Goal: Task Accomplishment & Management: Manage account settings

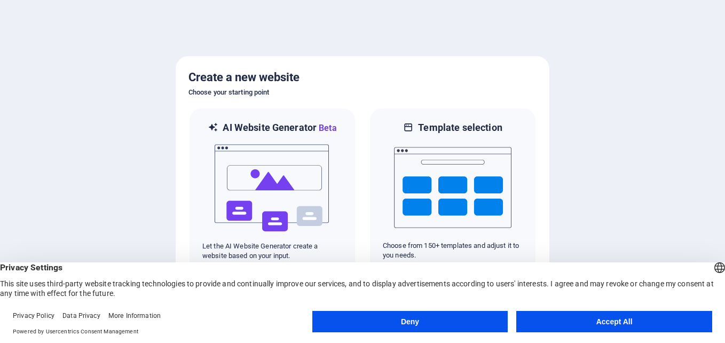
click at [587, 324] on button "Accept All" at bounding box center [614, 321] width 196 height 21
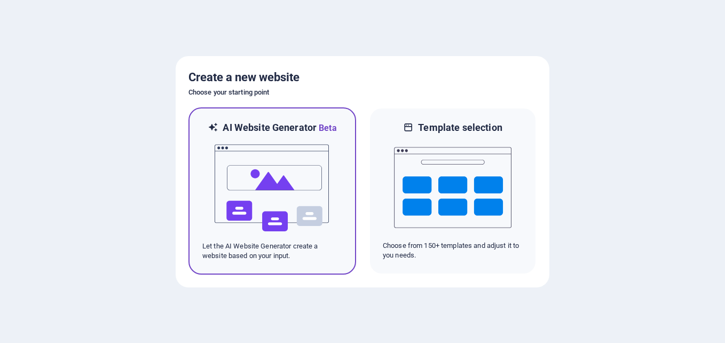
click at [306, 170] on img at bounding box center [272, 188] width 117 height 107
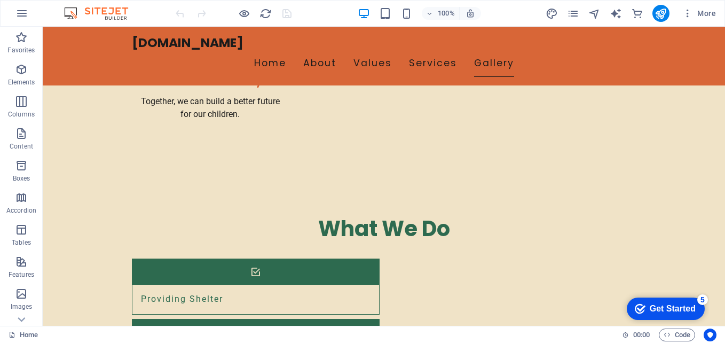
scroll to position [1303, 0]
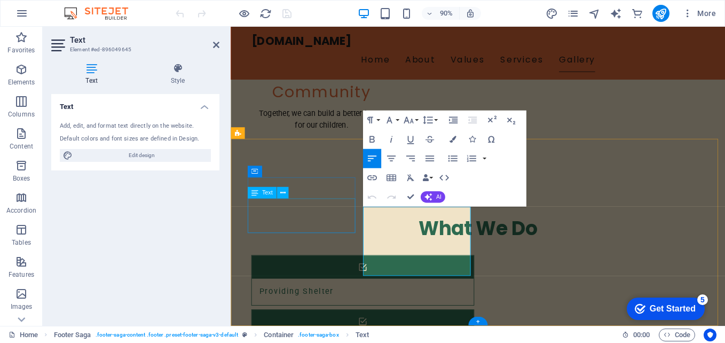
scroll to position [1243, 0]
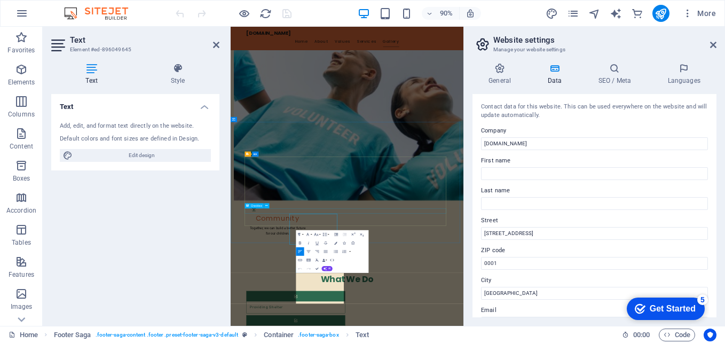
scroll to position [976, 0]
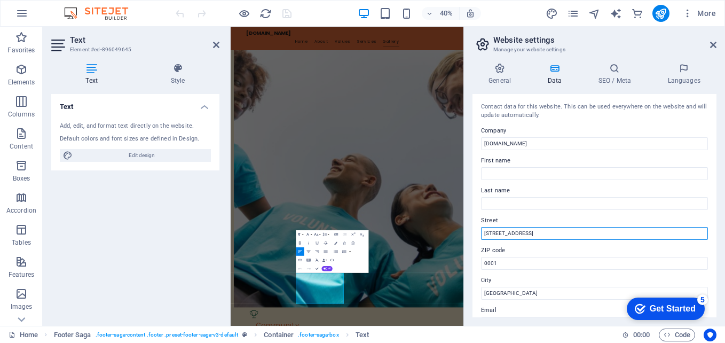
click at [541, 233] on input "[STREET_ADDRESS]" at bounding box center [594, 233] width 227 height 13
type input "LA - 18A Gaphooko village [GEOGRAPHIC_DATA] 0814"
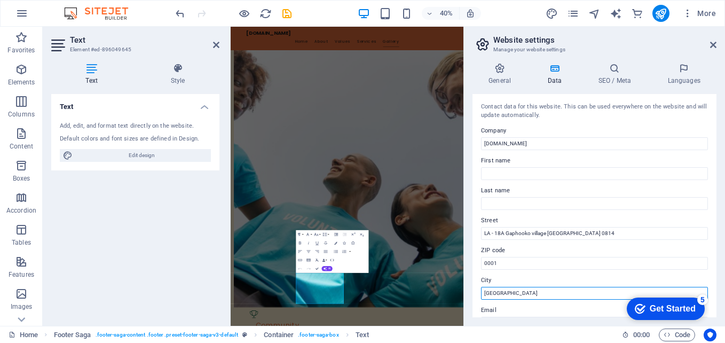
click at [524, 291] on input "[GEOGRAPHIC_DATA]" at bounding box center [594, 293] width 227 height 13
type input "P"
type input "limpopo"
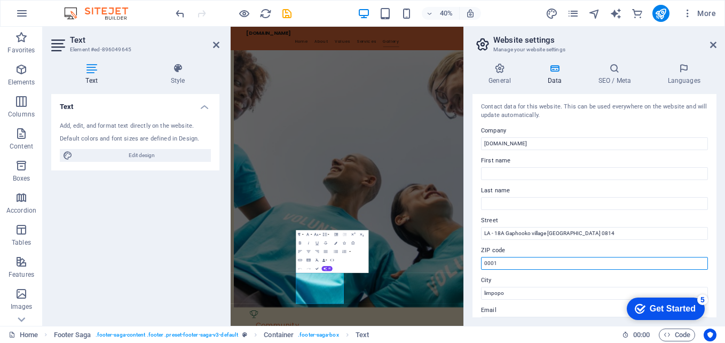
click at [501, 263] on input "0001" at bounding box center [594, 263] width 227 height 13
drag, startPoint x: 501, startPoint y: 262, endPoint x: 477, endPoint y: 261, distance: 23.6
click at [477, 261] on div "Contact data for this website. This can be used everywhere on the website and w…" at bounding box center [595, 205] width 244 height 223
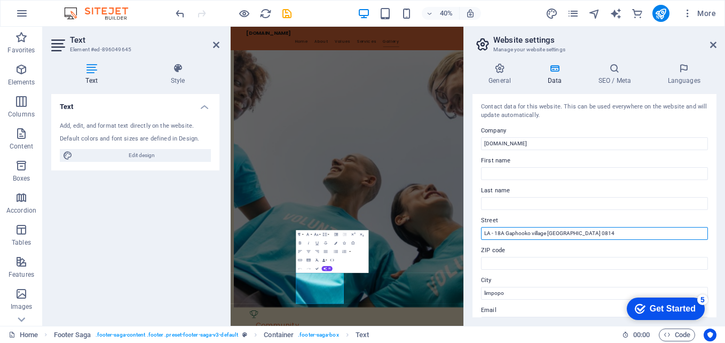
drag, startPoint x: 602, startPoint y: 232, endPoint x: 578, endPoint y: 234, distance: 24.1
click at [578, 234] on input "LA - 18A Gaphooko village [GEOGRAPHIC_DATA] 0814" at bounding box center [594, 233] width 227 height 13
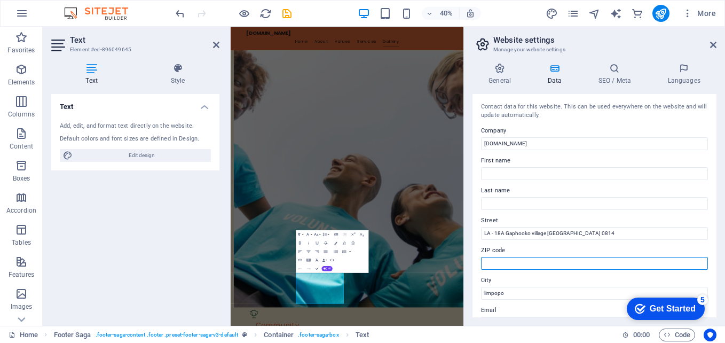
click at [559, 265] on input "ZIP code" at bounding box center [594, 263] width 227 height 13
paste input "0814"
type input "0814"
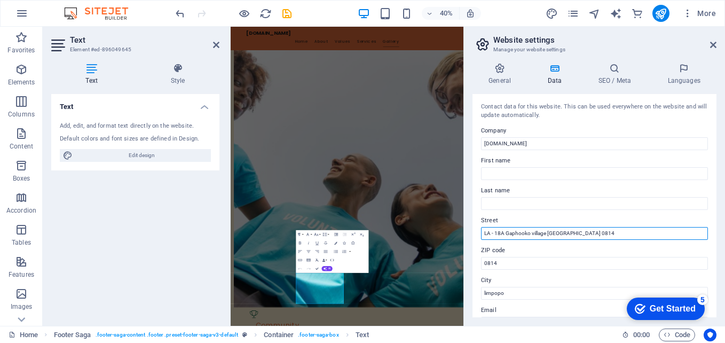
drag, startPoint x: 599, startPoint y: 232, endPoint x: 579, endPoint y: 230, distance: 19.3
click at [579, 230] on input "LA - 18A Gaphooko village [GEOGRAPHIC_DATA] 0814" at bounding box center [594, 233] width 227 height 13
type input "LA - 18A Gaphooko village [GEOGRAPHIC_DATA]"
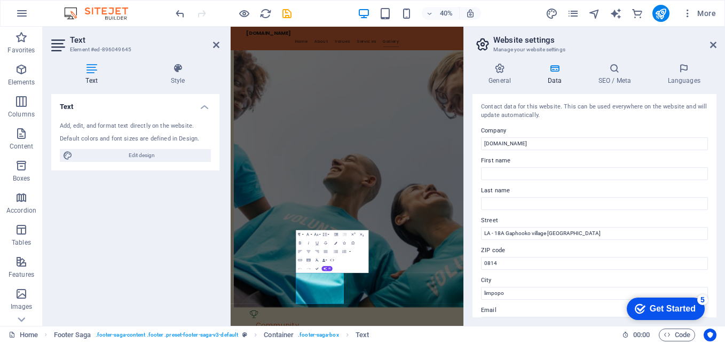
click at [528, 307] on label "Email" at bounding box center [594, 310] width 227 height 13
click at [528, 317] on input "[EMAIL_ADDRESS][DOMAIN_NAME]" at bounding box center [594, 323] width 227 height 13
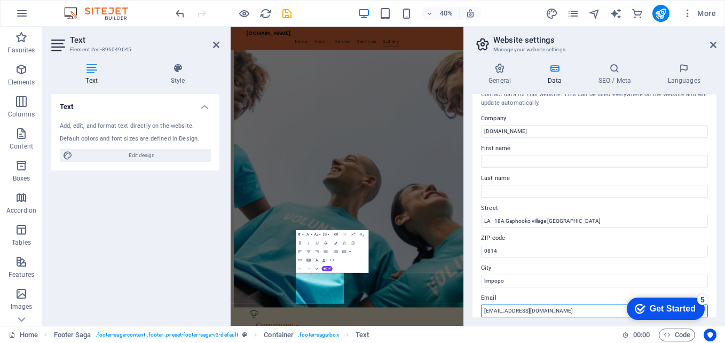
scroll to position [35, 0]
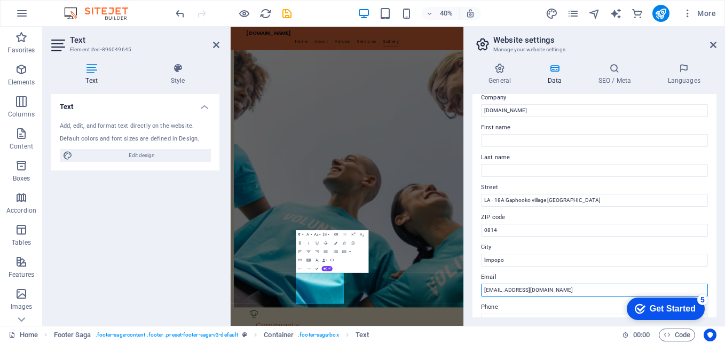
drag, startPoint x: 550, startPoint y: 310, endPoint x: 513, endPoint y: 308, distance: 37.4
click at [514, 308] on div "Contact data for this website. This can be used everywhere on the website and w…" at bounding box center [595, 205] width 244 height 223
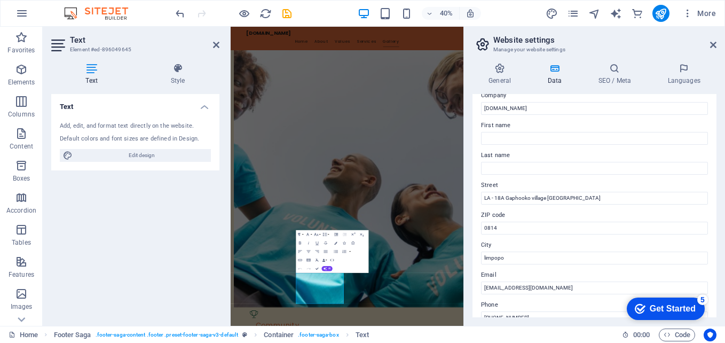
drag, startPoint x: 714, startPoint y: 195, endPoint x: 714, endPoint y: 212, distance: 17.1
click at [714, 212] on div "Contact data for this website. This can be used everywhere on the website and w…" at bounding box center [595, 205] width 244 height 223
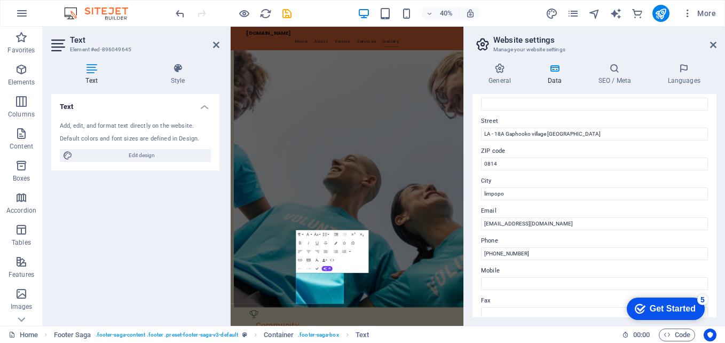
scroll to position [78, 0]
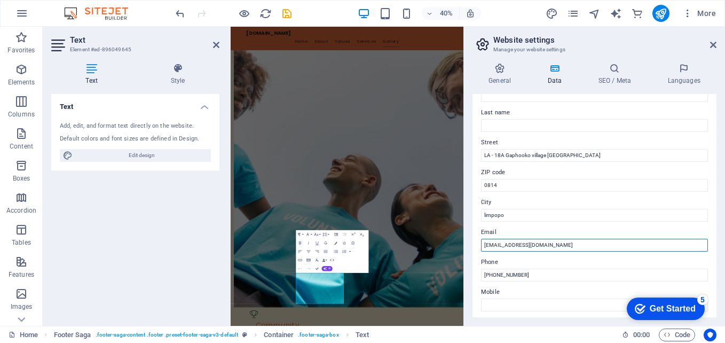
click at [568, 244] on input "[EMAIL_ADDRESS][DOMAIN_NAME]" at bounding box center [594, 245] width 227 height 13
paste input "[EMAIL_ADDRESS][DOMAIN_NAME]"
type input "[EMAIL_ADDRESS][DOMAIN_NAME]"
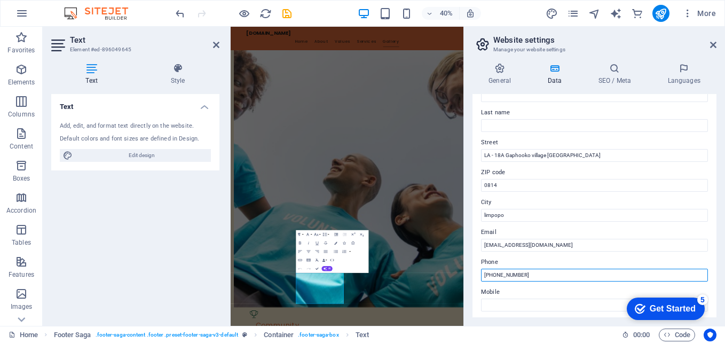
click at [564, 279] on input "[PHONE_NUMBER]" at bounding box center [594, 275] width 227 height 13
type input "[PHONE_NUMBER]"
drag, startPoint x: 712, startPoint y: 166, endPoint x: 716, endPoint y: 194, distance: 28.0
click at [716, 194] on div "Contact data for this website. This can be used everywhere on the website and w…" at bounding box center [595, 205] width 244 height 223
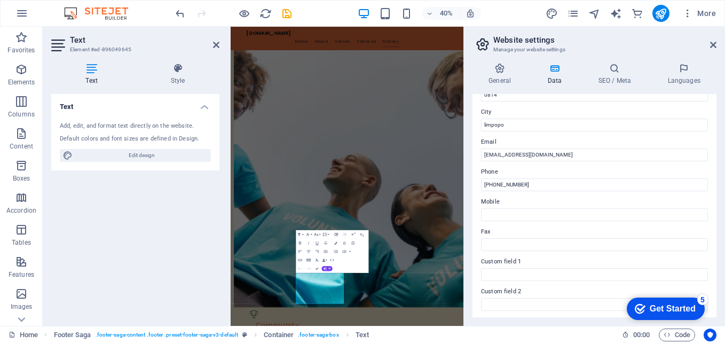
scroll to position [290, 0]
click at [504, 70] on icon at bounding box center [500, 68] width 54 height 11
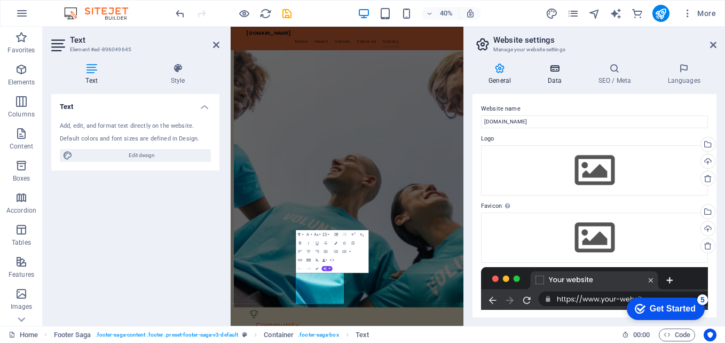
click at [546, 66] on icon at bounding box center [554, 68] width 46 height 11
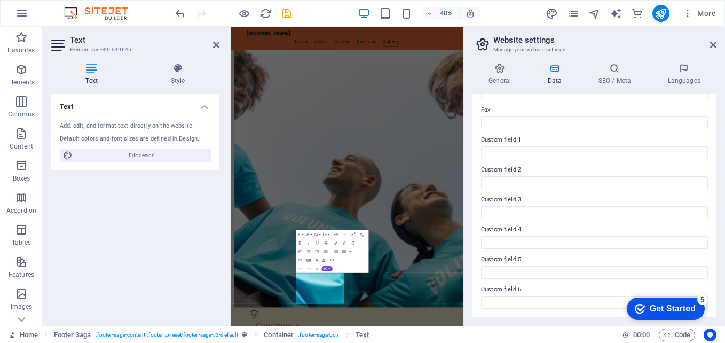
click at [715, 229] on div "General Data SEO / Meta Languages Website name [DOMAIN_NAME] Logo Drag files he…" at bounding box center [594, 189] width 261 height 271
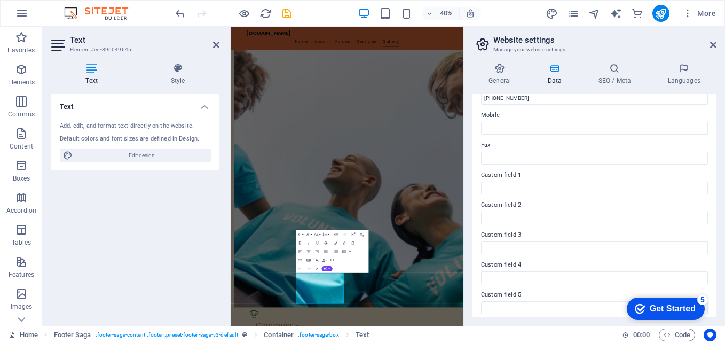
scroll to position [255, 0]
click at [506, 75] on h4 "General" at bounding box center [502, 74] width 59 height 22
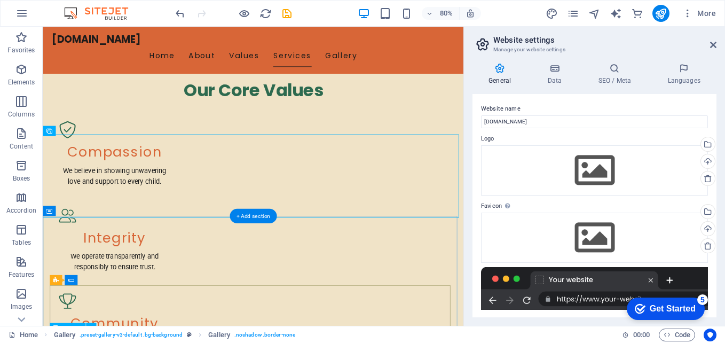
scroll to position [824, 0]
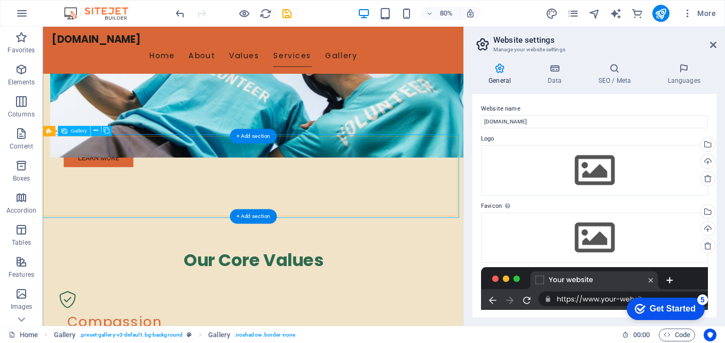
click at [96, 129] on icon at bounding box center [95, 131] width 5 height 9
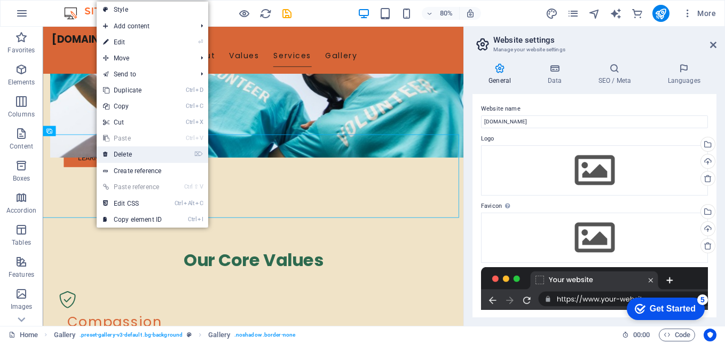
click at [136, 153] on link "⌦ Delete" at bounding box center [133, 154] width 72 height 16
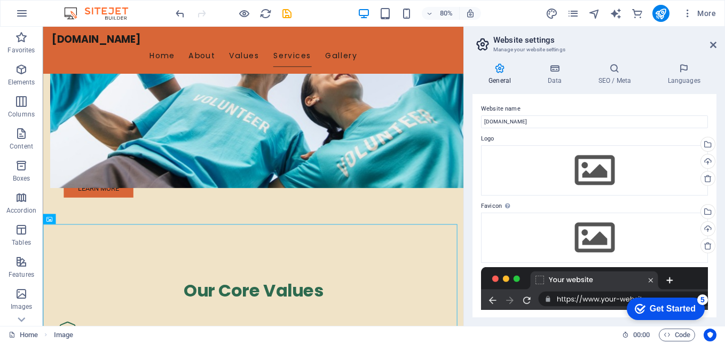
scroll to position [789, 0]
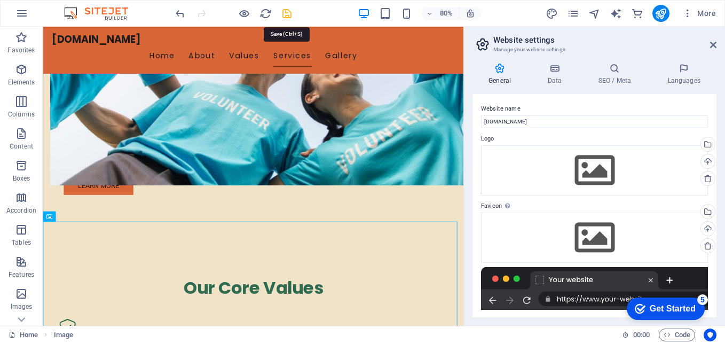
click at [290, 8] on icon "save" at bounding box center [287, 13] width 12 height 12
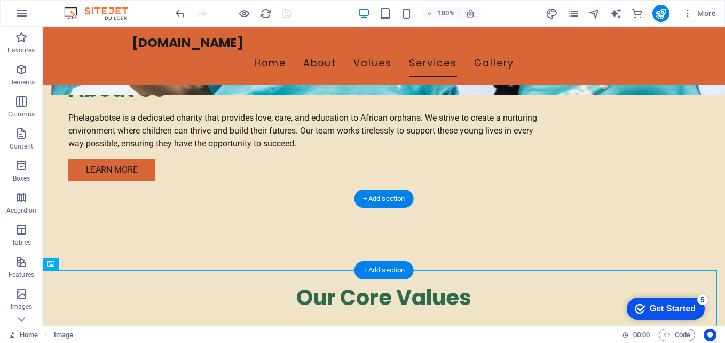
drag, startPoint x: 372, startPoint y: 296, endPoint x: 389, endPoint y: 235, distance: 63.7
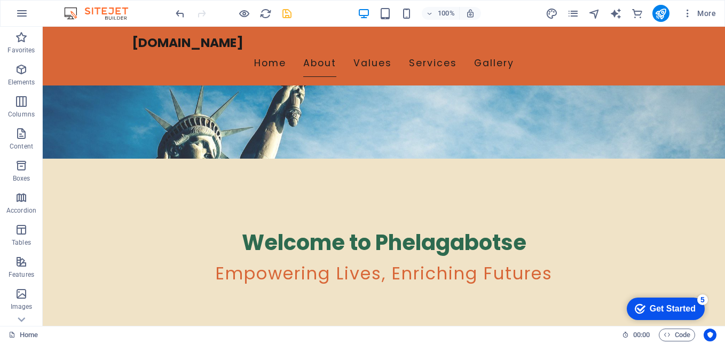
scroll to position [171, 0]
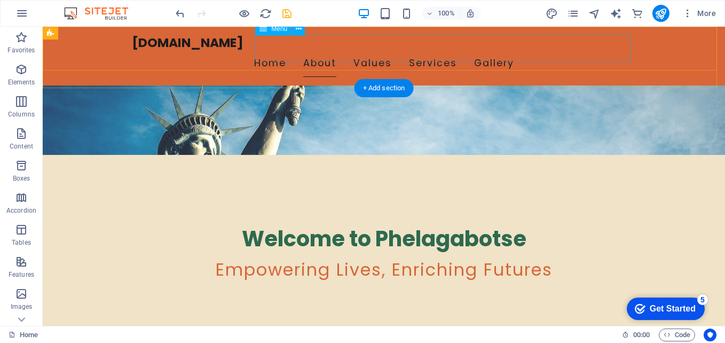
click at [318, 54] on nav "Home About Values Services Gallery" at bounding box center [384, 63] width 504 height 27
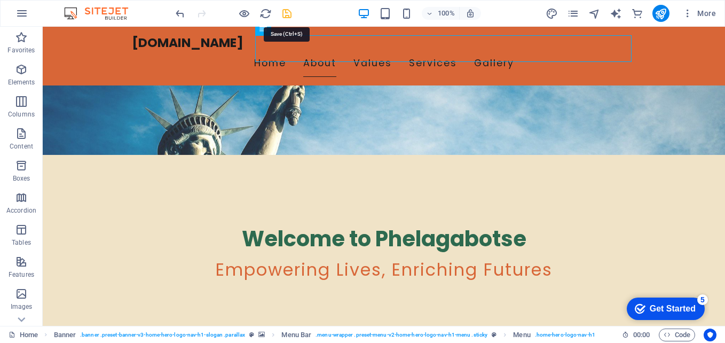
click at [284, 16] on icon "save" at bounding box center [287, 13] width 12 height 12
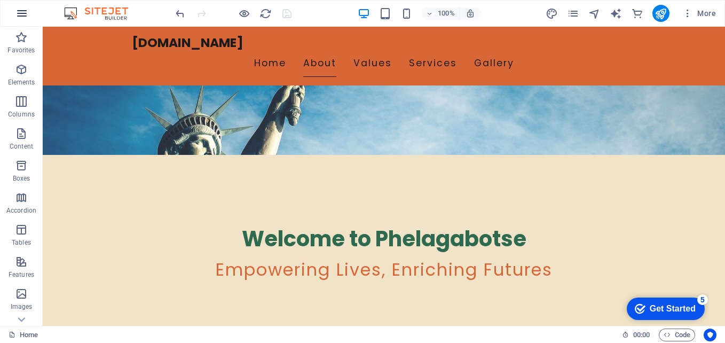
click at [23, 14] on icon "button" at bounding box center [21, 13] width 13 height 13
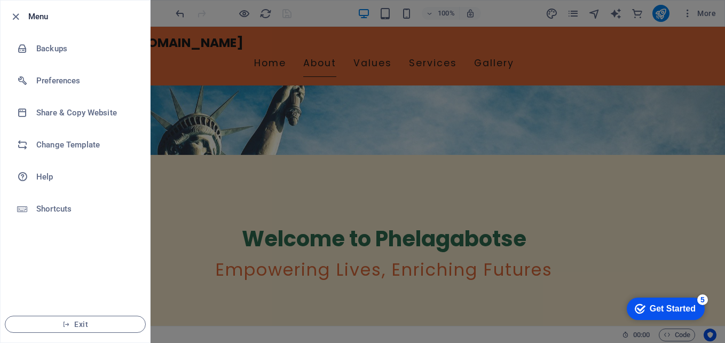
click at [294, 28] on div at bounding box center [362, 171] width 725 height 343
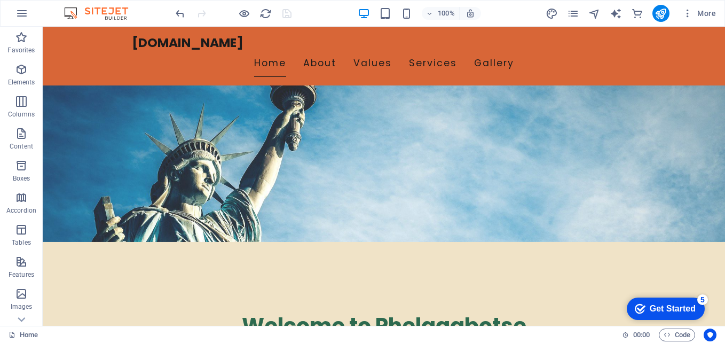
scroll to position [58, 0]
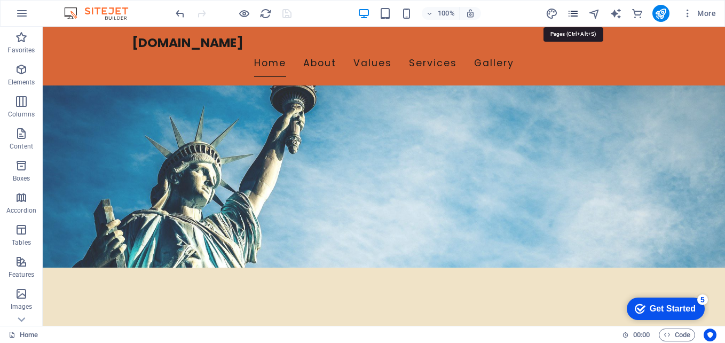
click at [577, 13] on icon "pages" at bounding box center [573, 13] width 12 height 12
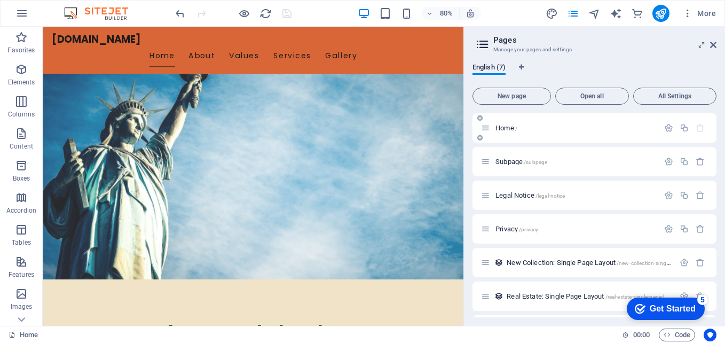
click at [517, 131] on div "Home /" at bounding box center [570, 128] width 178 height 12
click at [505, 163] on span "Subpage /subpage" at bounding box center [522, 162] width 52 height 8
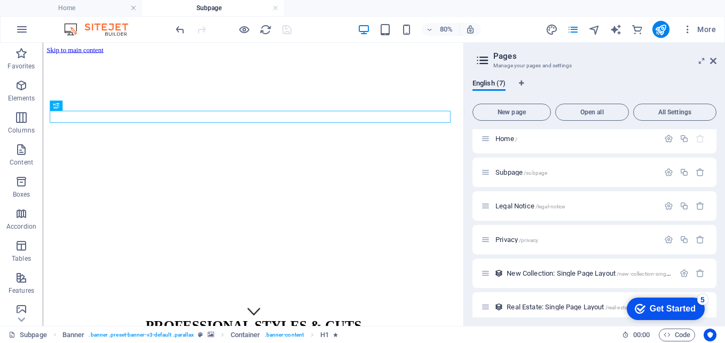
scroll to position [0, 0]
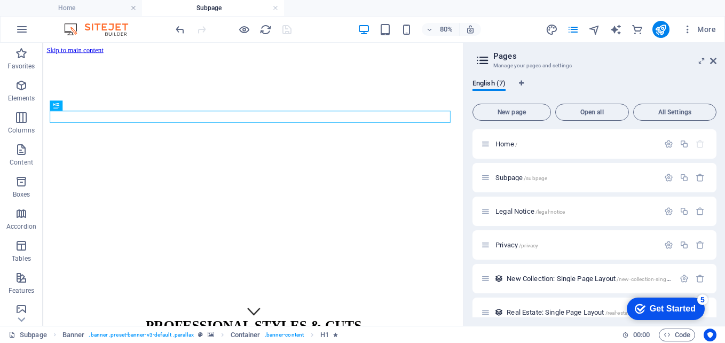
drag, startPoint x: 717, startPoint y: 146, endPoint x: 717, endPoint y: 139, distance: 6.4
click at [717, 141] on div "English (7) New page Open all All Settings Home / Subpage /subpage Legal Notice…" at bounding box center [594, 197] width 261 height 255
click at [511, 137] on div "Home /" at bounding box center [595, 143] width 244 height 29
click at [511, 145] on span "Home /" at bounding box center [507, 144] width 22 height 8
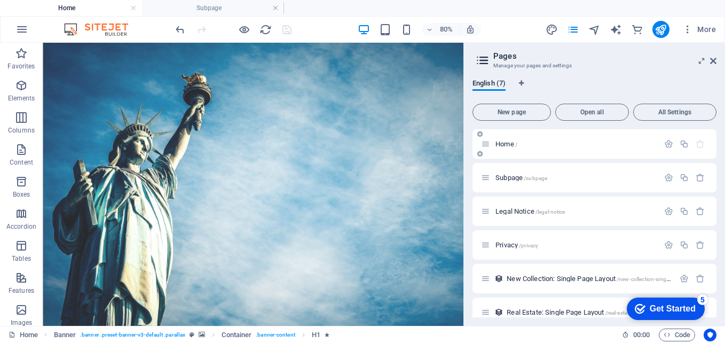
scroll to position [58, 0]
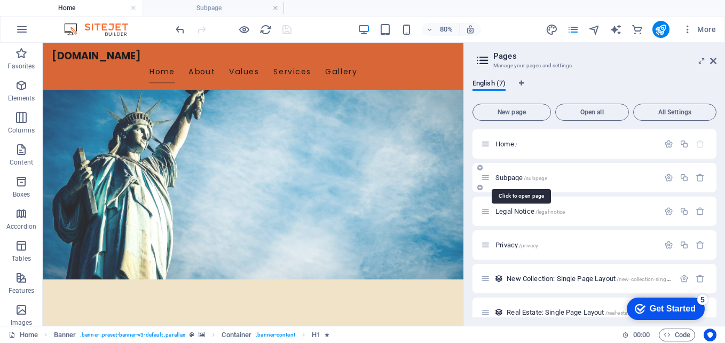
click at [512, 179] on span "Subpage /subpage" at bounding box center [522, 178] width 52 height 8
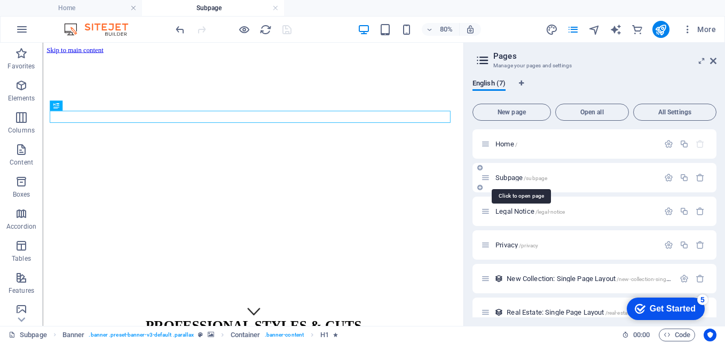
scroll to position [0, 0]
click at [701, 179] on icon "button" at bounding box center [700, 177] width 9 height 9
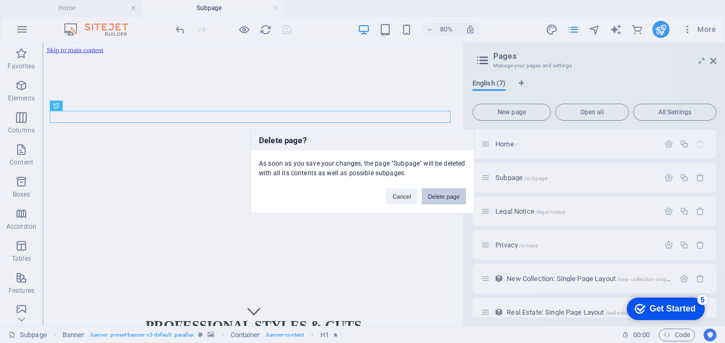
click at [453, 196] on button "Delete page" at bounding box center [444, 197] width 44 height 16
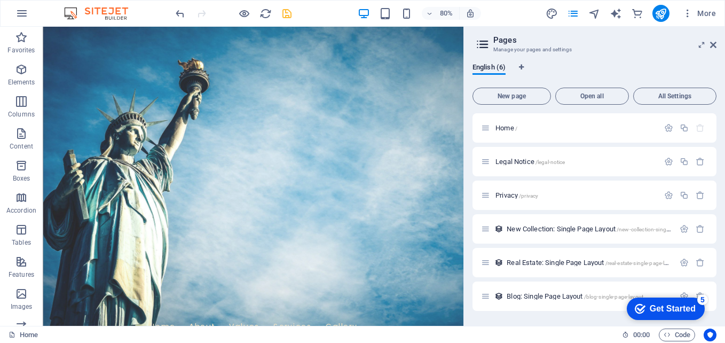
scroll to position [58, 0]
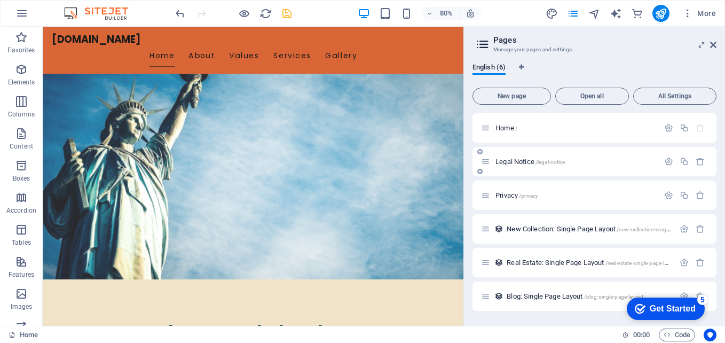
click at [529, 160] on span "Legal Notice /legal-notice" at bounding box center [530, 162] width 69 height 8
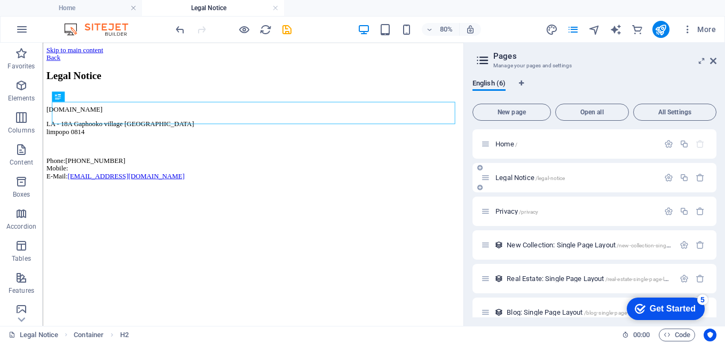
scroll to position [0, 0]
click at [516, 214] on span "Privacy /privacy" at bounding box center [517, 211] width 43 height 8
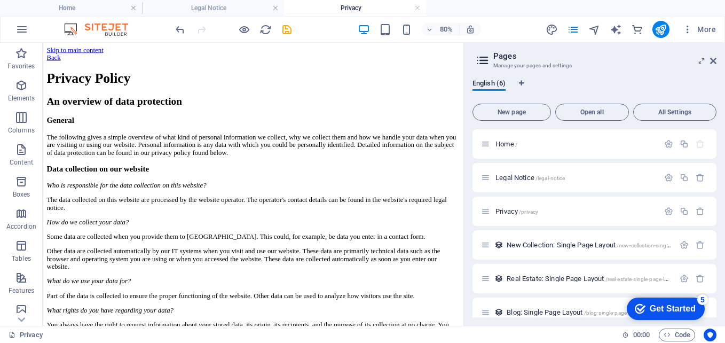
scroll to position [838, 0]
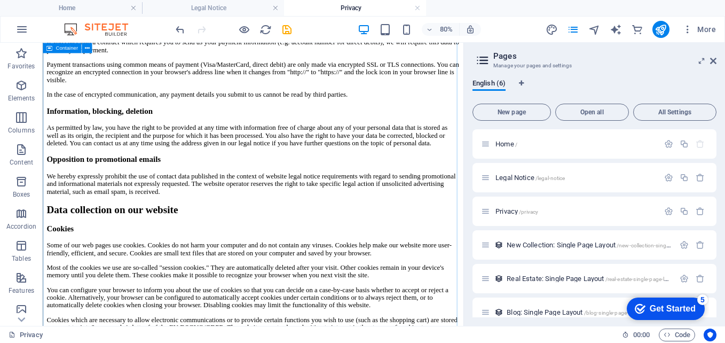
click at [556, 247] on span "New Collection: Single Page Layout /new-collection-single-page-layout" at bounding box center [603, 245] width 193 height 8
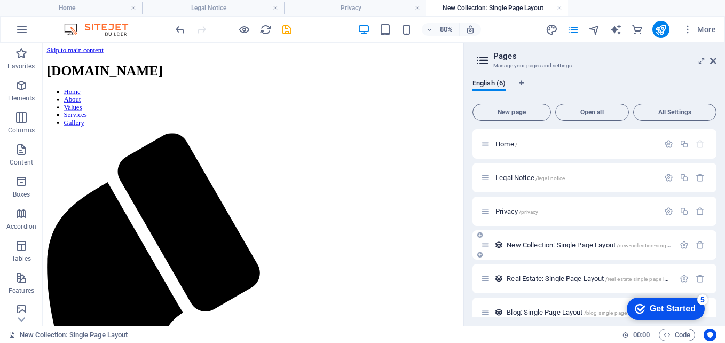
scroll to position [0, 0]
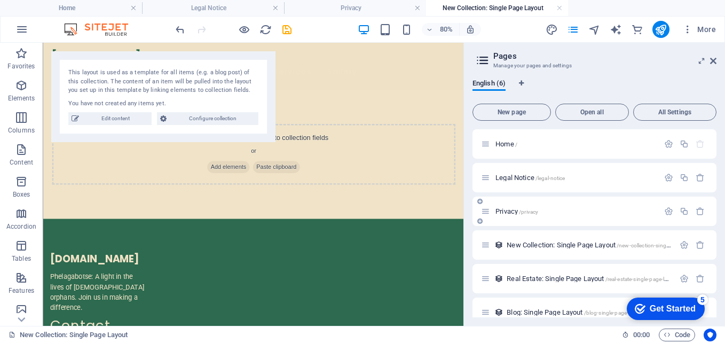
drag, startPoint x: 717, startPoint y: 170, endPoint x: 713, endPoint y: 211, distance: 41.2
click at [713, 211] on div "English (6) New page Open all All Settings Home / Legal Notice /legal-notice Pr…" at bounding box center [594, 197] width 261 height 255
click at [568, 279] on span "Real Estate: Single Page Layout /real-estate-single-page-layout" at bounding box center [592, 278] width 171 height 8
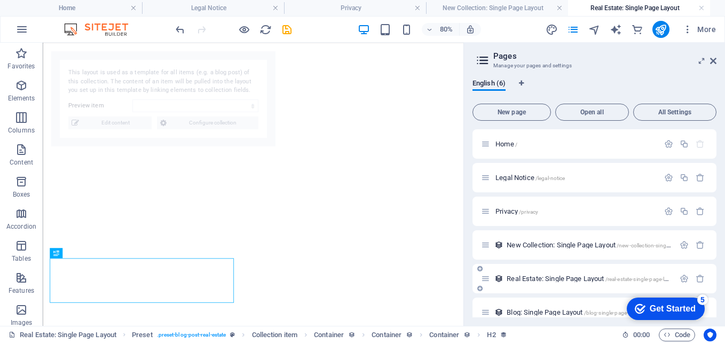
select select "68b5c27f9a31983c46072881"
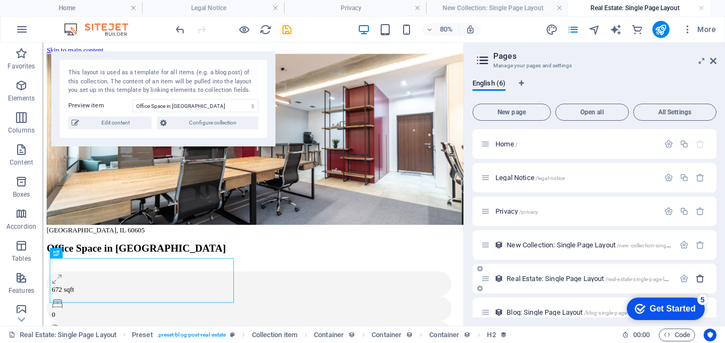
click at [696, 275] on icon "button" at bounding box center [700, 278] width 9 height 9
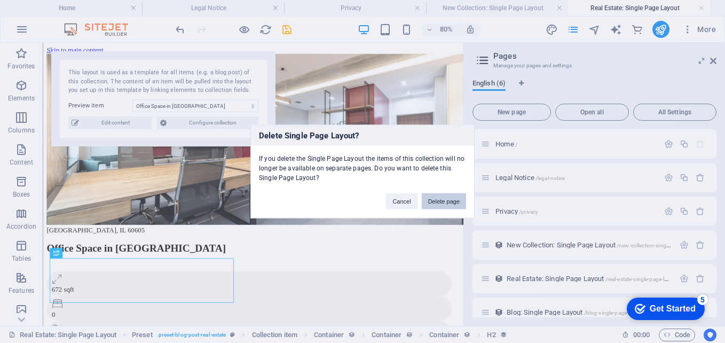
click at [457, 202] on button "Delete page" at bounding box center [444, 201] width 44 height 16
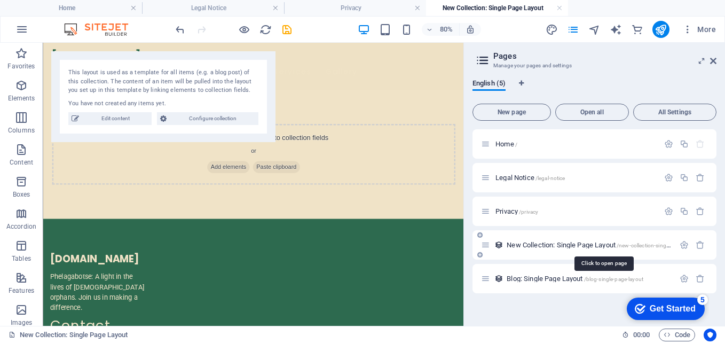
click at [582, 246] on span "New Collection: Single Page Layout /new-collection-single-page-layout" at bounding box center [603, 245] width 193 height 8
click at [700, 246] on icon "button" at bounding box center [700, 244] width 9 height 9
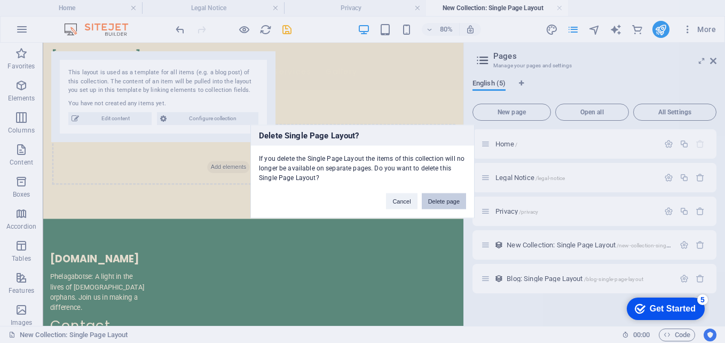
click at [455, 197] on button "Delete page" at bounding box center [444, 201] width 44 height 16
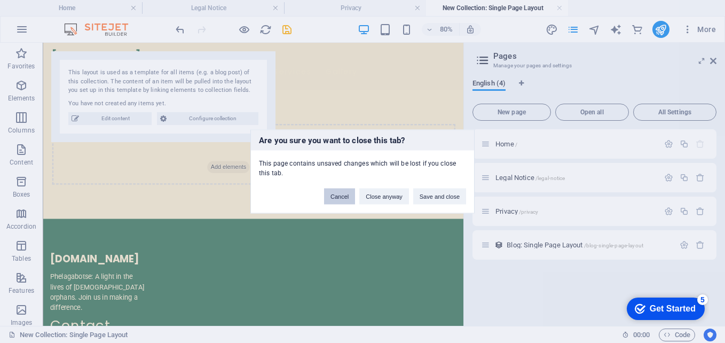
click at [352, 195] on button "Cancel" at bounding box center [339, 197] width 31 height 16
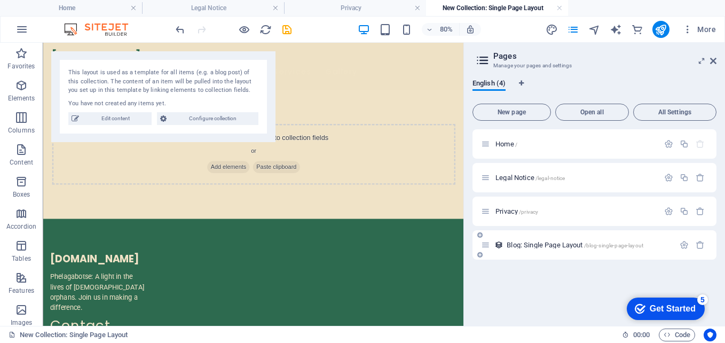
click at [568, 244] on span "Blog: Single Page Layout /blog-single-page-layout" at bounding box center [575, 245] width 137 height 8
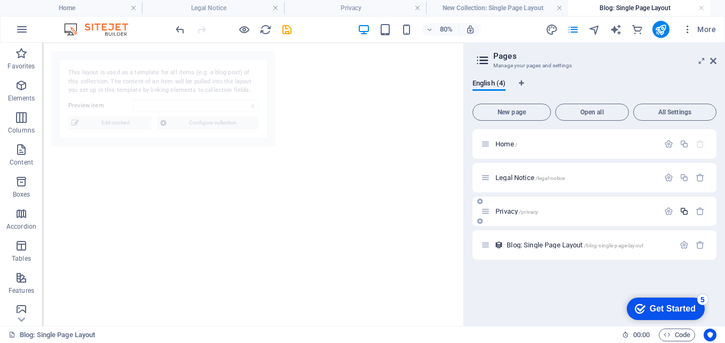
select select "68b5c27f9a31983c46072878"
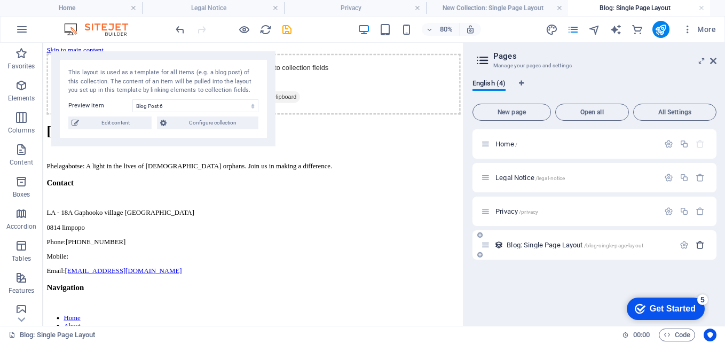
click at [704, 249] on icon "button" at bounding box center [700, 244] width 9 height 9
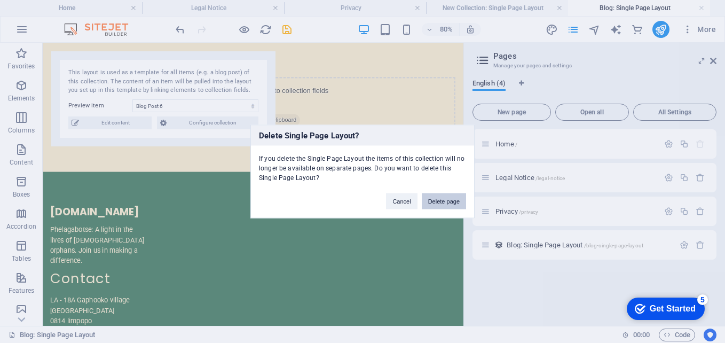
click at [443, 202] on button "Delete page" at bounding box center [444, 201] width 44 height 16
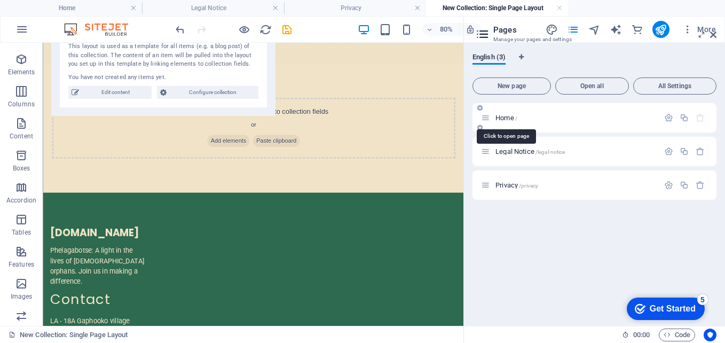
click at [512, 118] on span "Home /" at bounding box center [507, 118] width 22 height 8
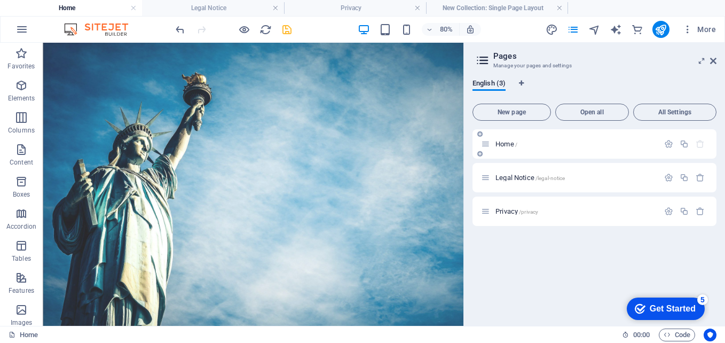
scroll to position [58, 0]
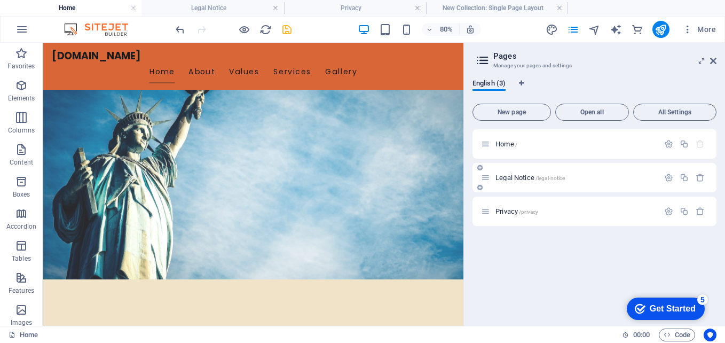
click at [517, 178] on span "Legal Notice /legal-notice" at bounding box center [530, 178] width 69 height 8
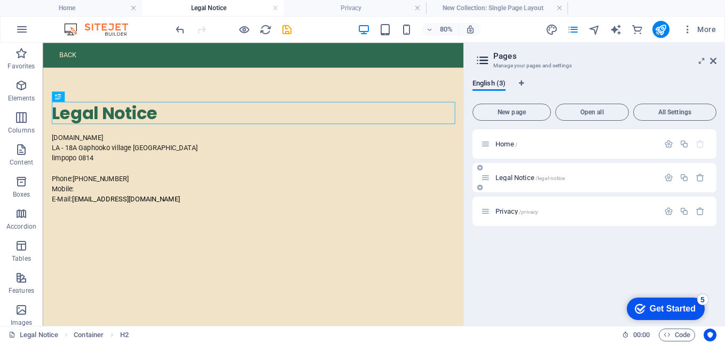
scroll to position [0, 0]
click at [513, 213] on span "Privacy /privacy" at bounding box center [517, 211] width 43 height 8
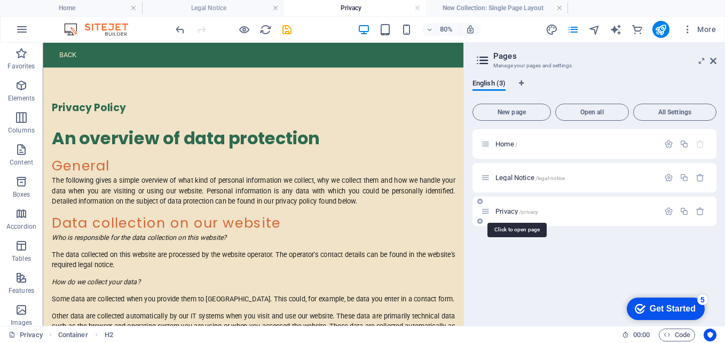
scroll to position [838, 0]
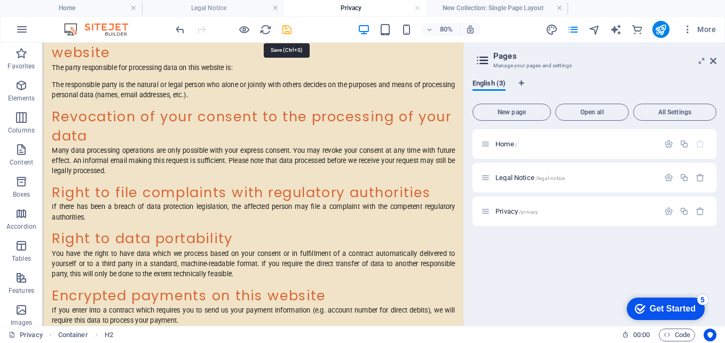
click at [285, 29] on icon "save" at bounding box center [287, 29] width 12 height 12
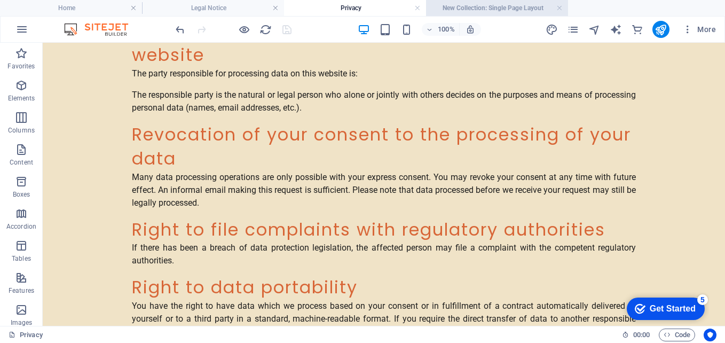
click at [476, 13] on h4 "New Collection: Single Page Layout" at bounding box center [497, 8] width 142 height 12
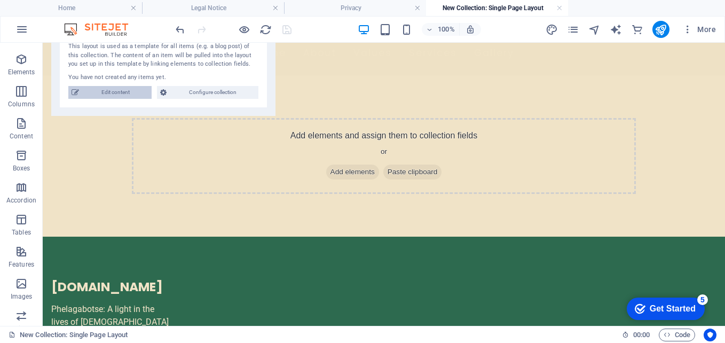
click at [121, 92] on span "Edit content" at bounding box center [115, 92] width 66 height 13
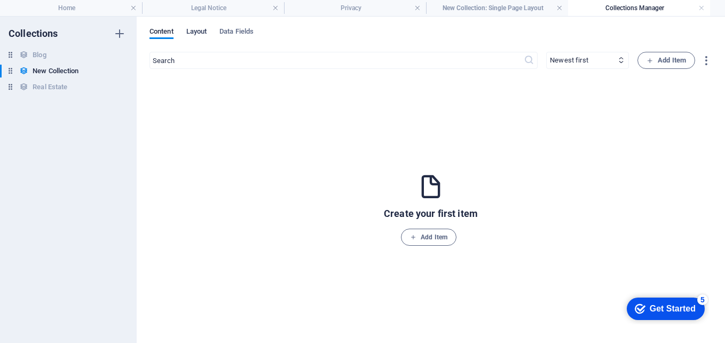
click at [192, 32] on span "Layout" at bounding box center [196, 32] width 21 height 15
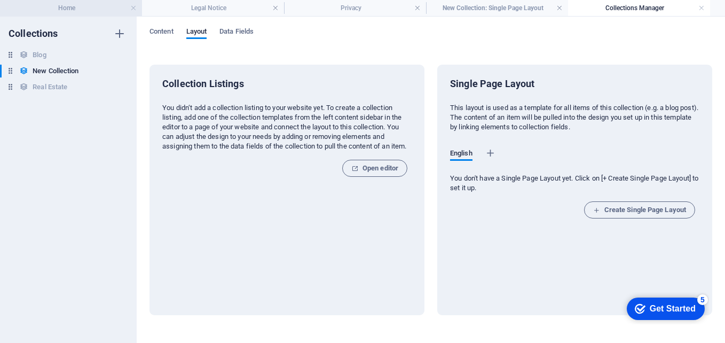
click at [110, 8] on h4 "Home" at bounding box center [71, 8] width 142 height 12
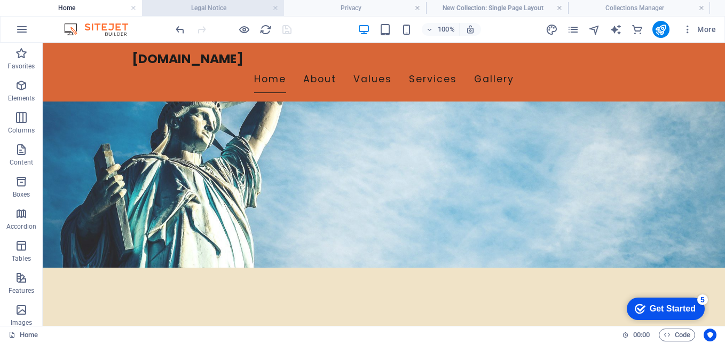
click at [196, 5] on h4 "Legal Notice" at bounding box center [213, 8] width 142 height 12
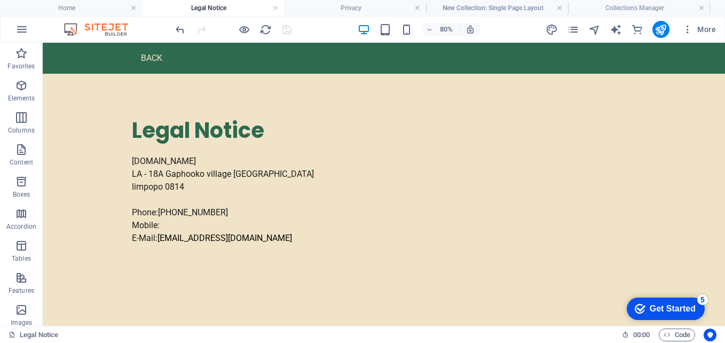
scroll to position [0, 0]
click at [359, 10] on h4 "Privacy" at bounding box center [355, 8] width 142 height 12
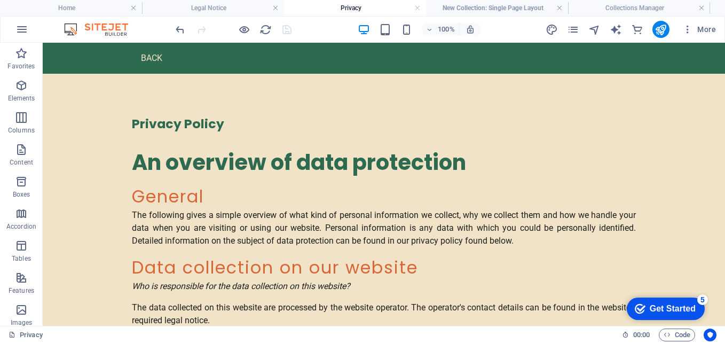
scroll to position [838, 0]
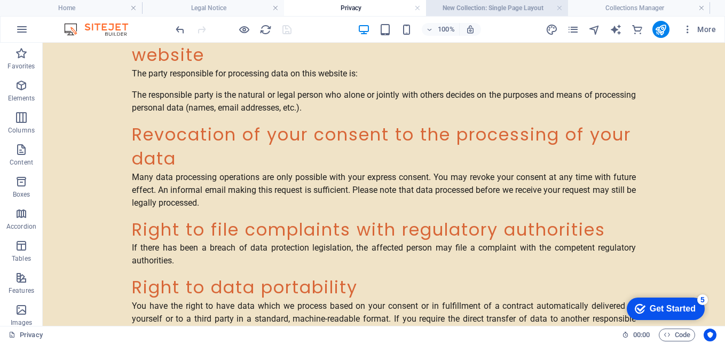
click at [487, 6] on h4 "New Collection: Single Page Layout" at bounding box center [497, 8] width 142 height 12
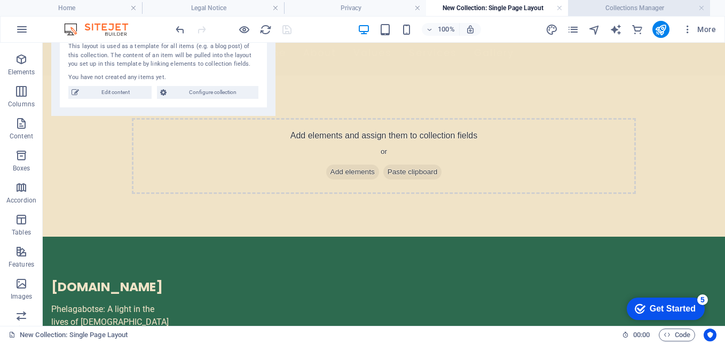
click at [607, 7] on h4 "Collections Manager" at bounding box center [639, 8] width 142 height 12
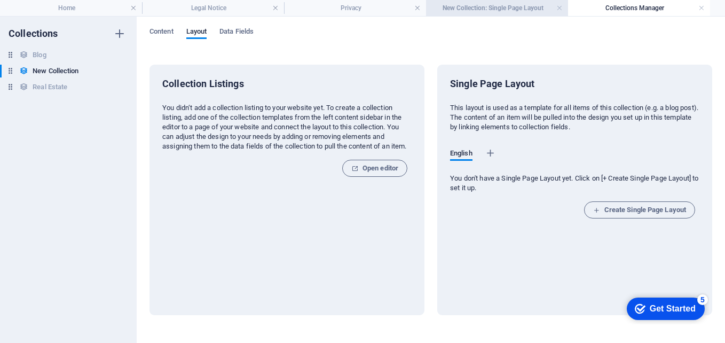
click at [525, 7] on h4 "New Collection: Single Page Layout" at bounding box center [497, 8] width 142 height 12
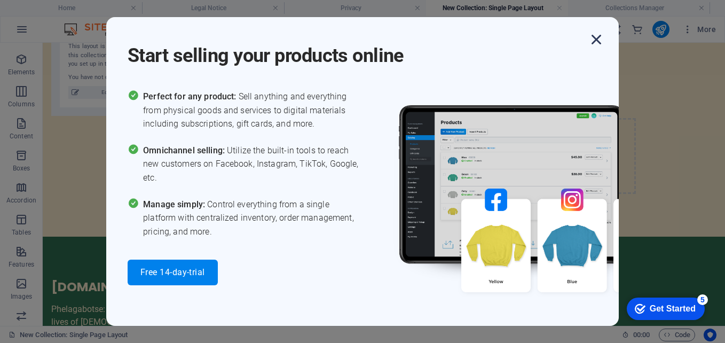
click at [593, 43] on icon "button" at bounding box center [596, 39] width 19 height 19
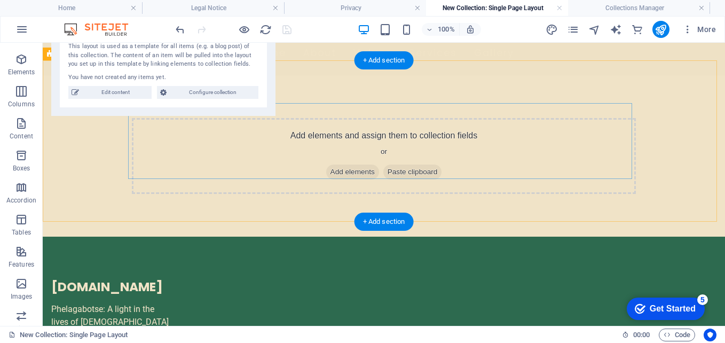
click at [364, 164] on span "Add elements" at bounding box center [352, 171] width 53 height 15
click at [524, 128] on div "Add elements and assign them to collection fields or Add elements Paste clipboa…" at bounding box center [384, 156] width 504 height 76
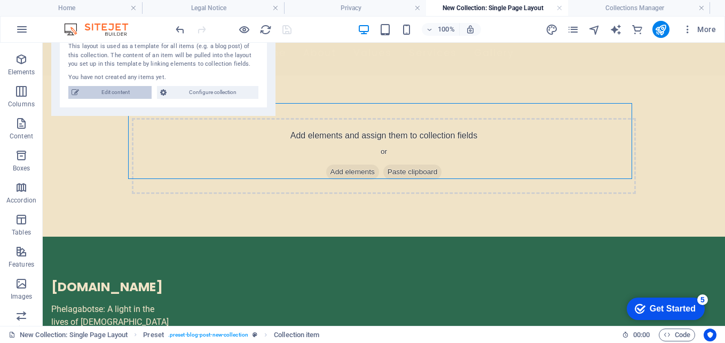
click at [117, 90] on span "Edit content" at bounding box center [115, 92] width 66 height 13
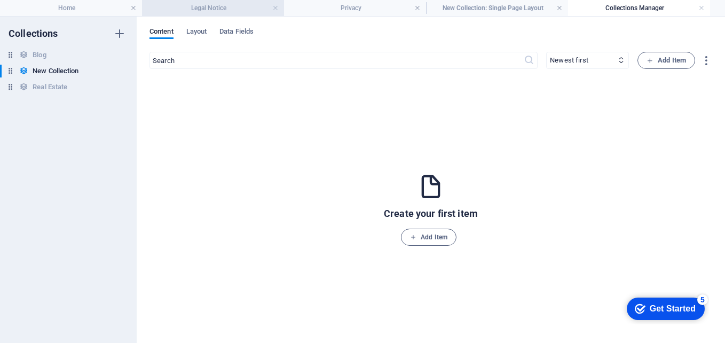
click at [199, 8] on h4 "Legal Notice" at bounding box center [213, 8] width 142 height 12
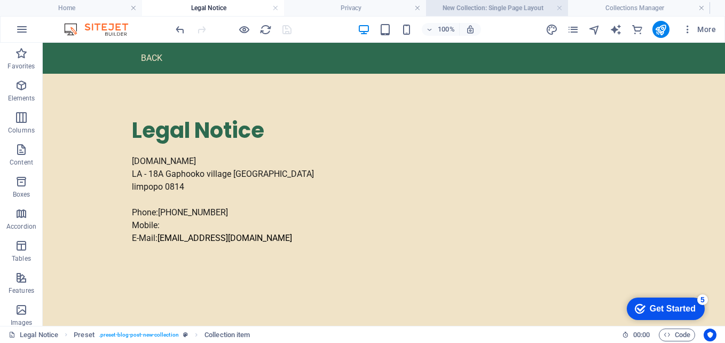
click at [480, 5] on h4 "New Collection: Single Page Layout" at bounding box center [497, 8] width 142 height 12
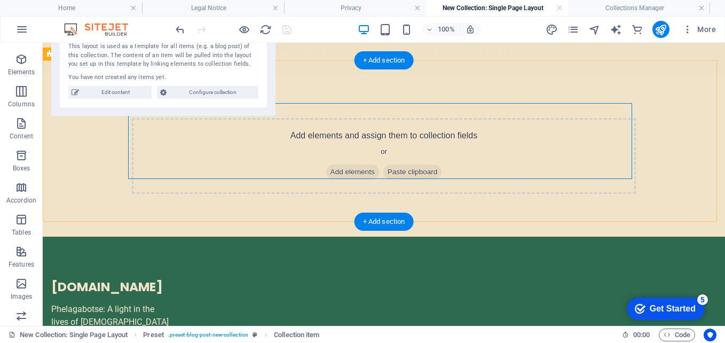
click at [405, 164] on span "Paste clipboard" at bounding box center [412, 171] width 59 height 15
click at [365, 164] on span "Add elements" at bounding box center [352, 171] width 53 height 15
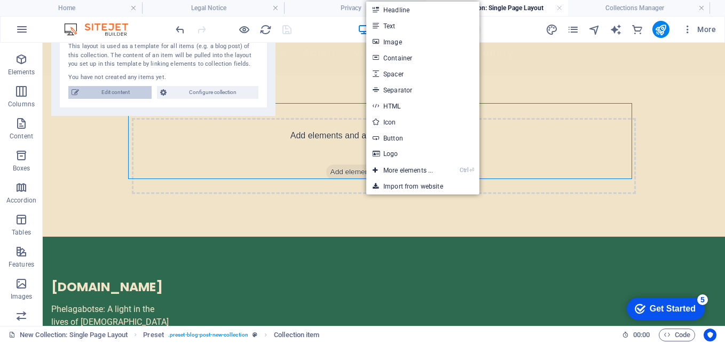
click at [121, 88] on span "Edit content" at bounding box center [115, 92] width 66 height 13
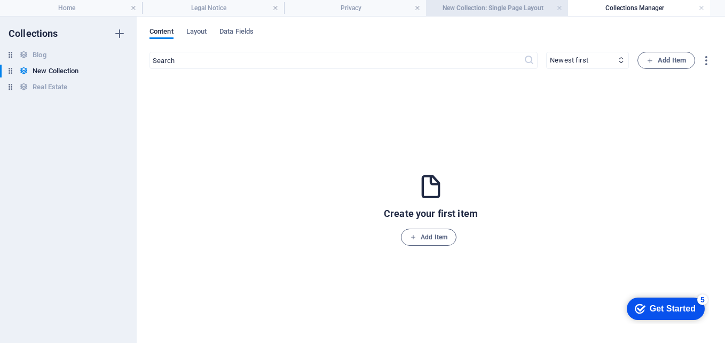
click at [477, 7] on h4 "New Collection: Single Page Layout" at bounding box center [497, 8] width 142 height 12
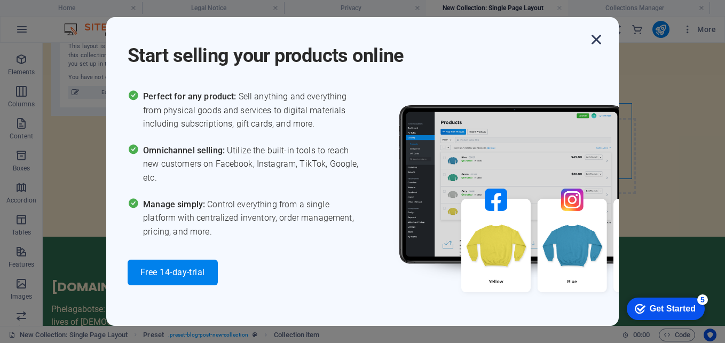
click at [594, 43] on icon "button" at bounding box center [596, 39] width 19 height 19
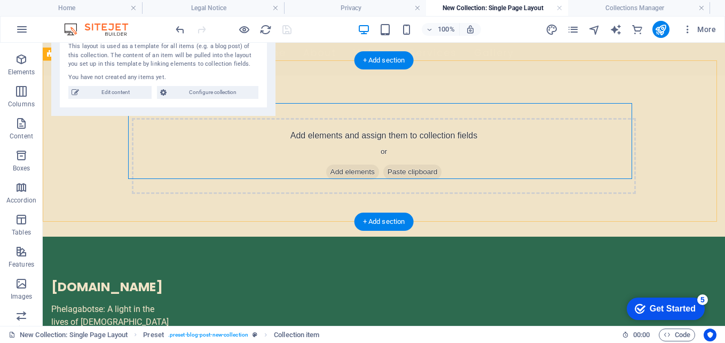
click at [96, 155] on div "Add elements and assign them to collection fields or Add elements Paste clipboa…" at bounding box center [384, 155] width 682 height 161
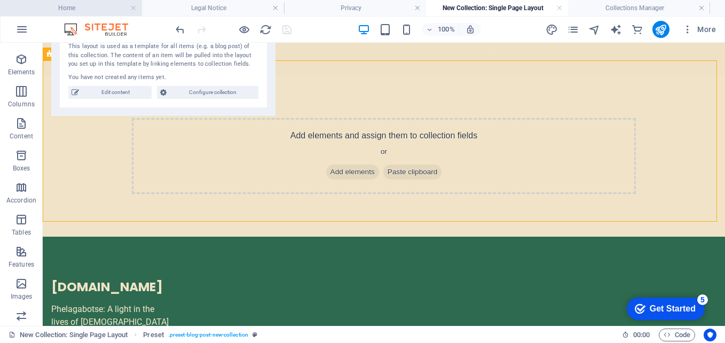
click at [105, 2] on h4 "Home" at bounding box center [71, 8] width 142 height 12
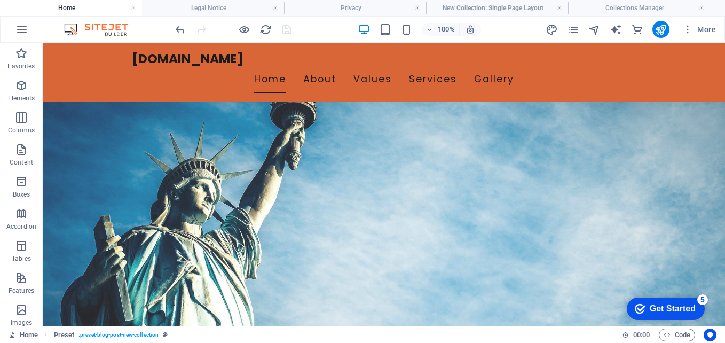
scroll to position [58, 0]
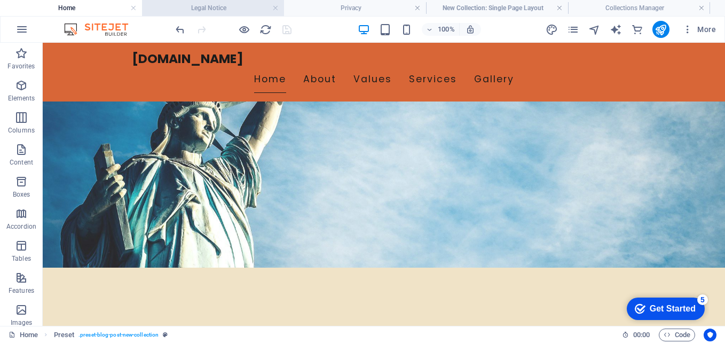
click at [245, 8] on h4 "Legal Notice" at bounding box center [213, 8] width 142 height 12
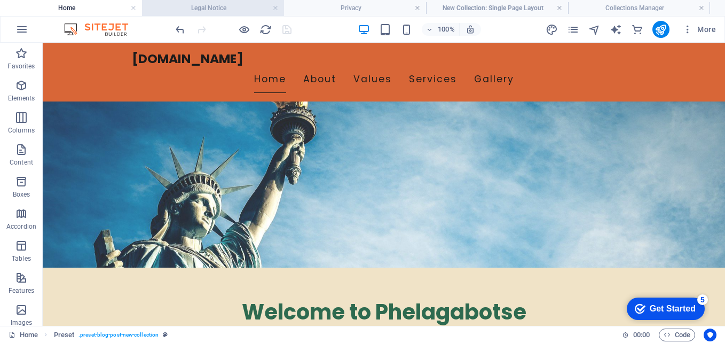
scroll to position [0, 0]
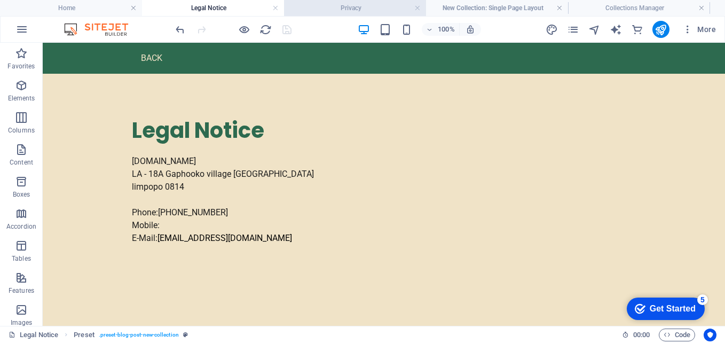
click at [312, 10] on h4 "Privacy" at bounding box center [355, 8] width 142 height 12
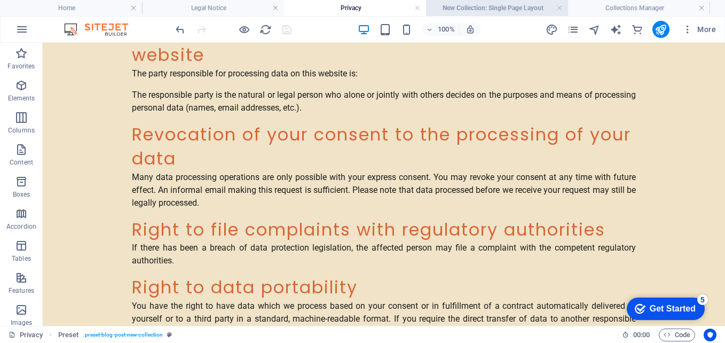
click at [472, 7] on h4 "New Collection: Single Page Layout" at bounding box center [497, 8] width 142 height 12
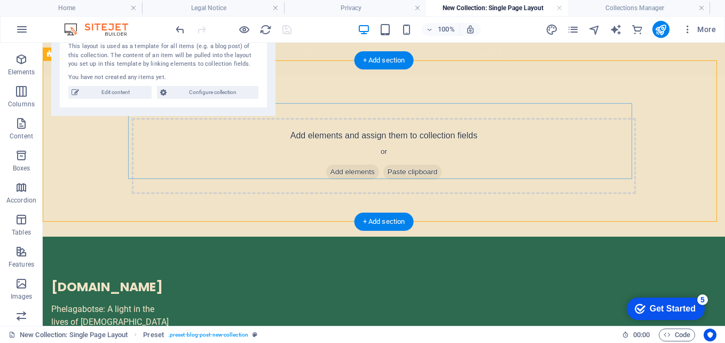
click at [513, 131] on div "Add elements and assign them to collection fields or Add elements Paste clipboa…" at bounding box center [384, 156] width 504 height 76
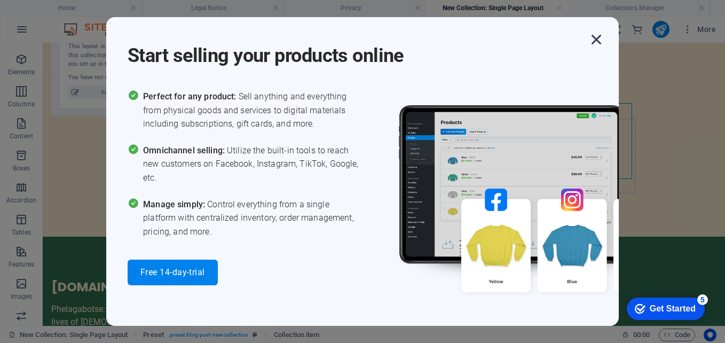
click at [601, 42] on icon "button" at bounding box center [596, 39] width 19 height 19
click at [600, 44] on icon "button" at bounding box center [596, 39] width 19 height 19
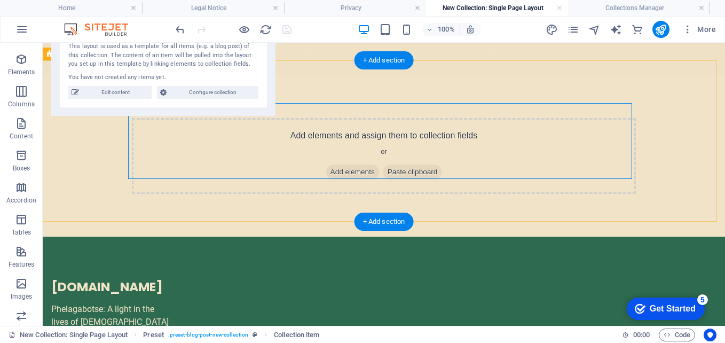
click at [499, 118] on div "Add elements and assign them to collection fields or Add elements Paste clipboa…" at bounding box center [384, 156] width 504 height 76
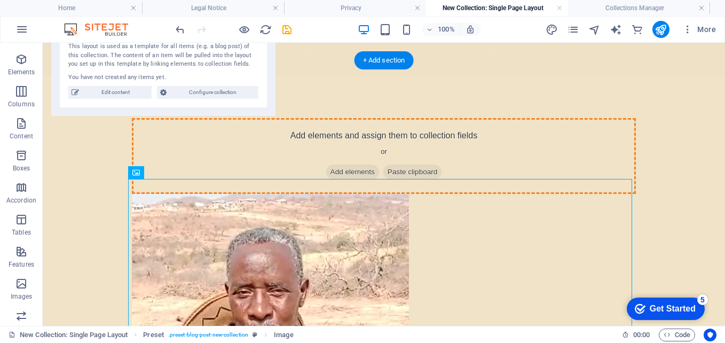
drag, startPoint x: 439, startPoint y: 239, endPoint x: 434, endPoint y: 142, distance: 96.8
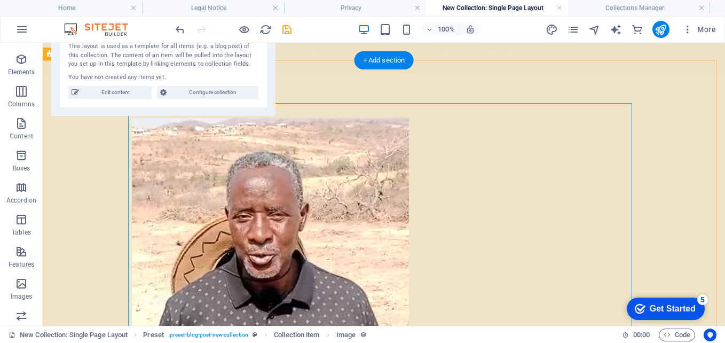
click at [579, 197] on figure at bounding box center [384, 234] width 504 height 232
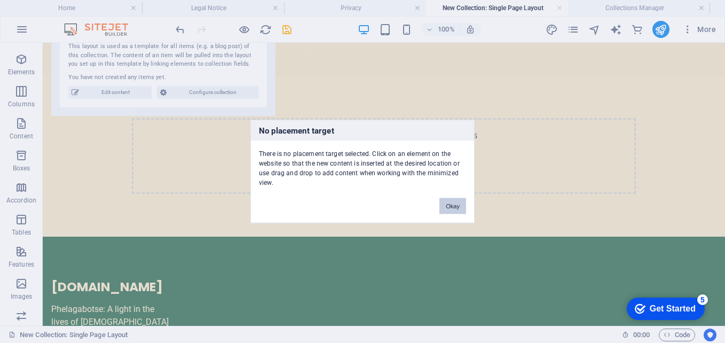
click at [455, 204] on button "Okay" at bounding box center [452, 206] width 27 height 16
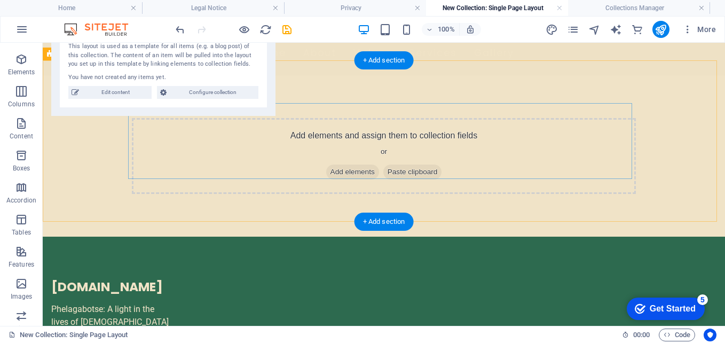
click at [421, 129] on div "Add elements and assign them to collection fields or Add elements Paste clipboa…" at bounding box center [384, 156] width 504 height 76
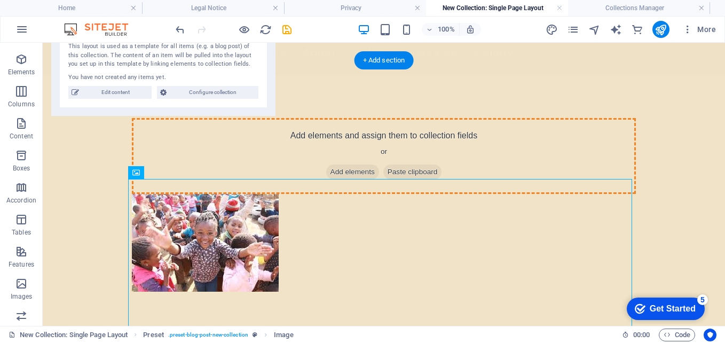
drag, startPoint x: 368, startPoint y: 231, endPoint x: 376, endPoint y: 144, distance: 86.9
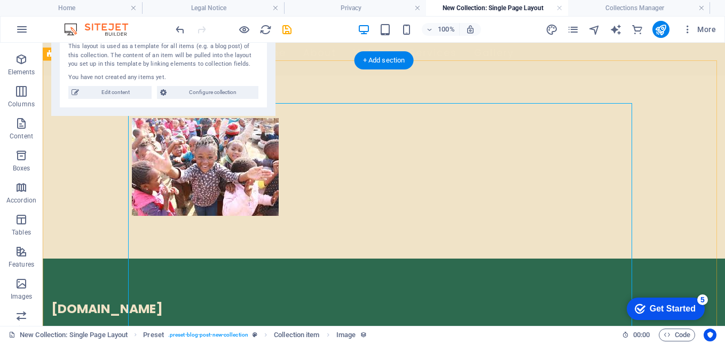
click at [690, 130] on div at bounding box center [384, 166] width 682 height 183
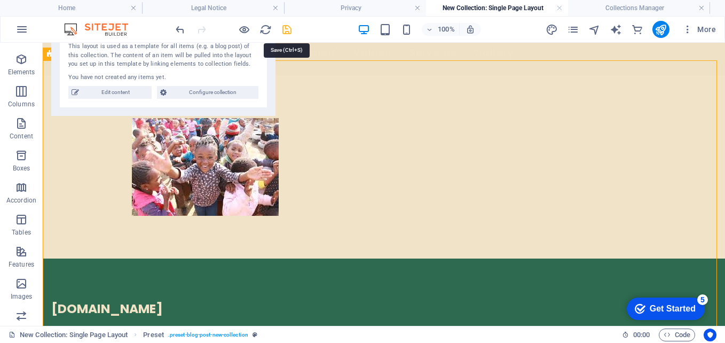
click at [289, 29] on icon "save" at bounding box center [287, 29] width 12 height 12
click at [666, 26] on icon "publish" at bounding box center [661, 29] width 12 height 12
